Goal: Information Seeking & Learning: Learn about a topic

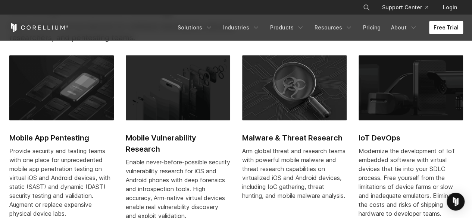
scroll to position [294, 0]
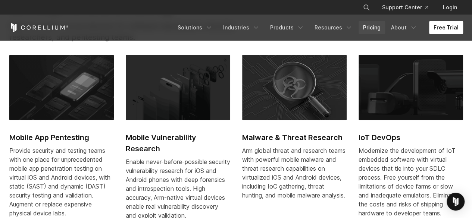
click at [373, 25] on link "Pricing" at bounding box center [372, 27] width 27 height 13
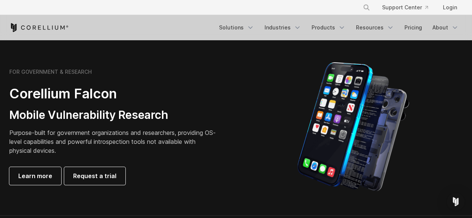
scroll to position [333, 0]
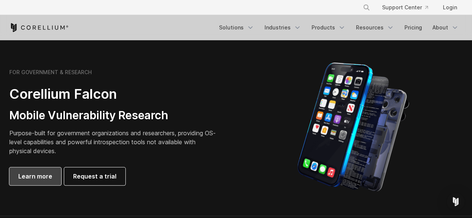
click at [30, 179] on span "Learn more" at bounding box center [35, 176] width 34 height 9
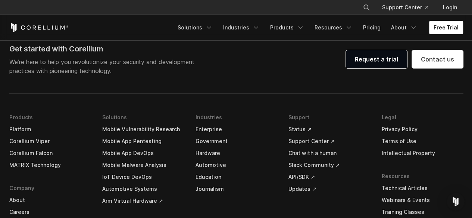
scroll to position [2361, 0]
